Goal: Transaction & Acquisition: Subscribe to service/newsletter

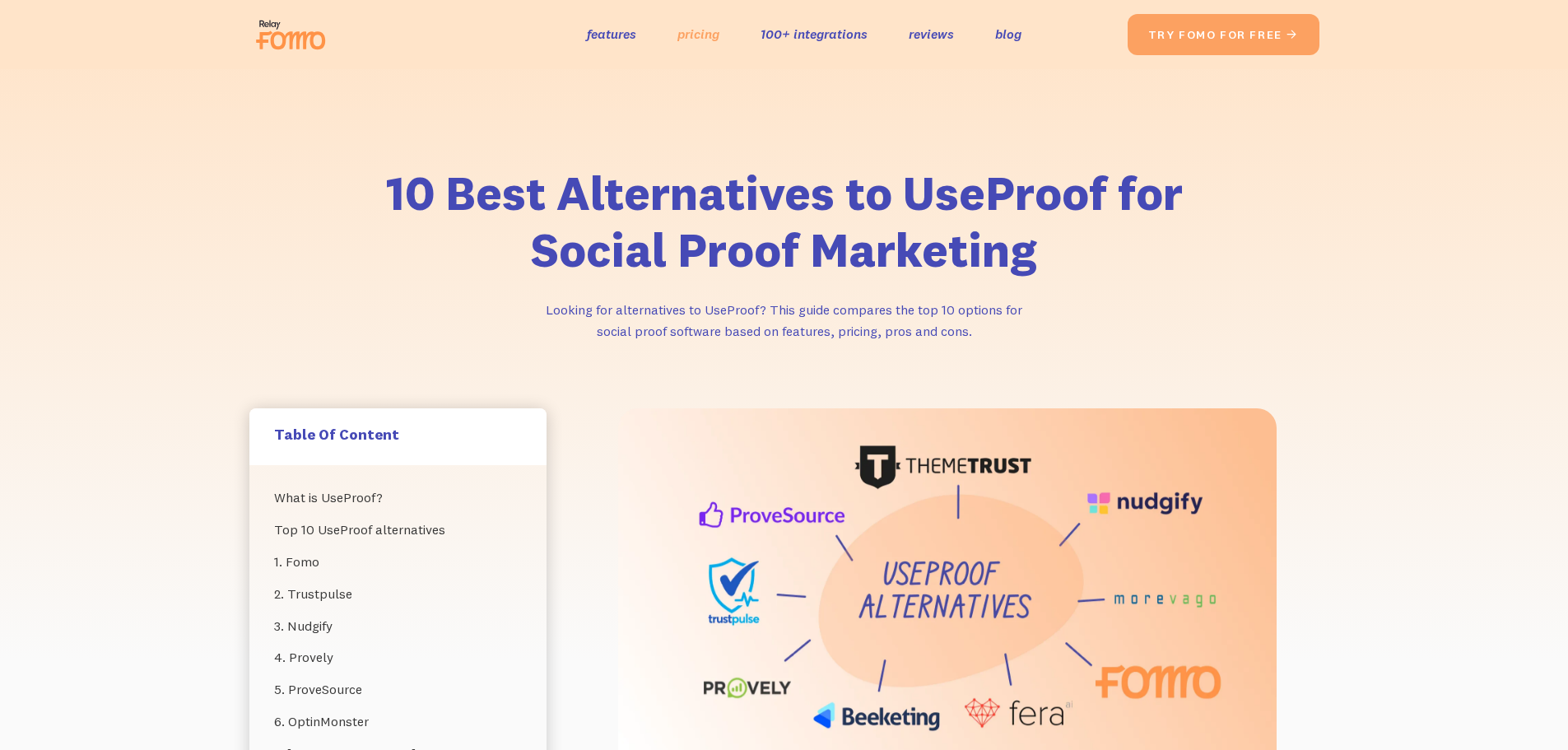
click at [692, 37] on link "pricing" at bounding box center [698, 34] width 42 height 24
click at [700, 34] on link "pricing" at bounding box center [698, 34] width 42 height 24
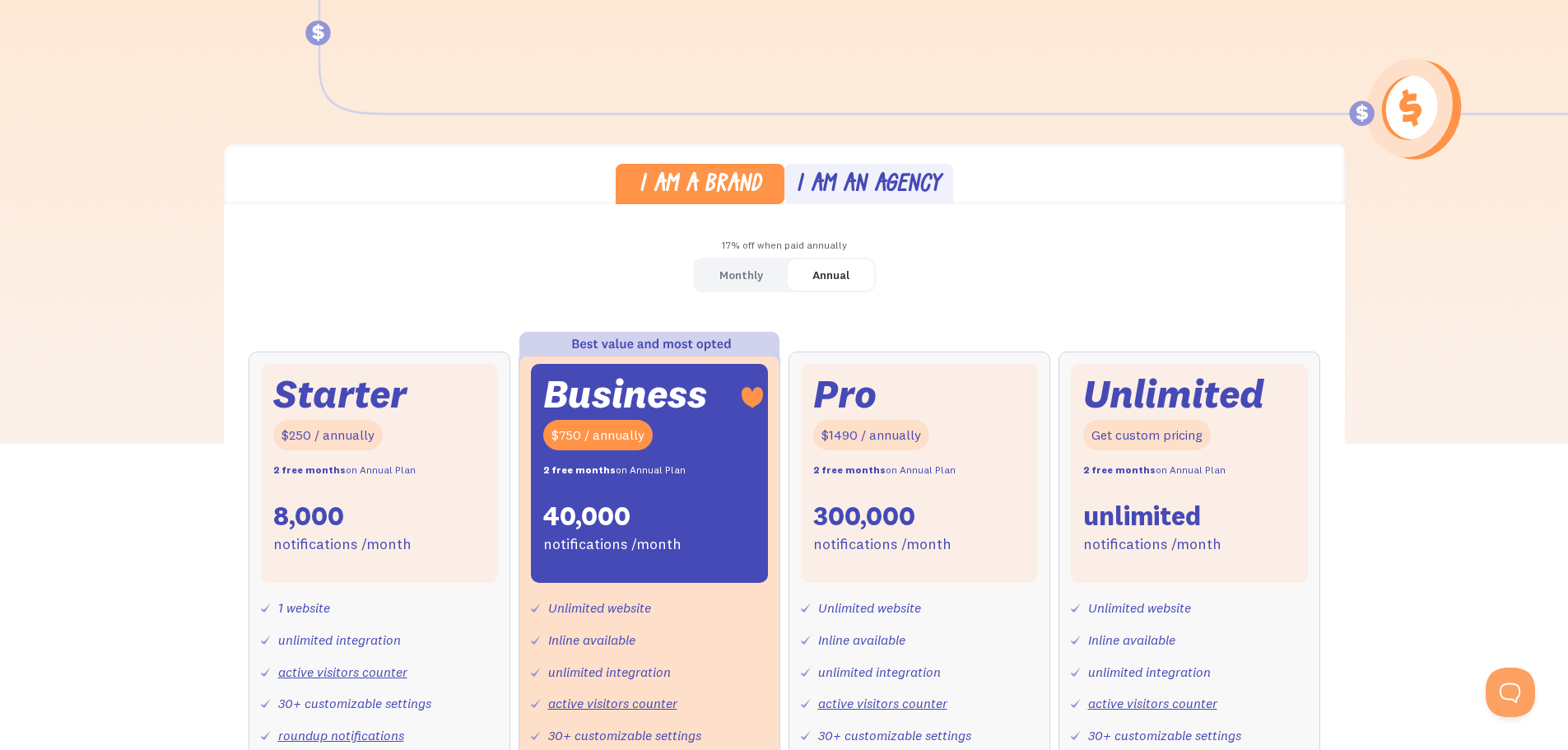
click at [717, 286] on link "Monthly" at bounding box center [741, 276] width 93 height 32
